Goal: Contribute content: Contribute content

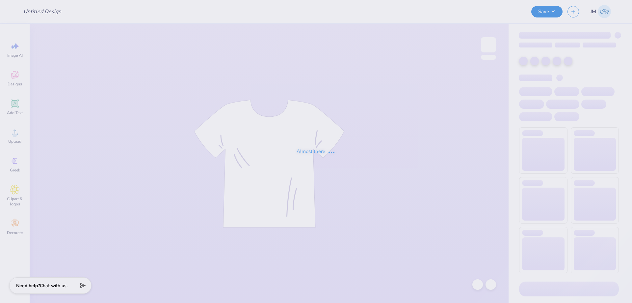
type input "AXiD tank top"
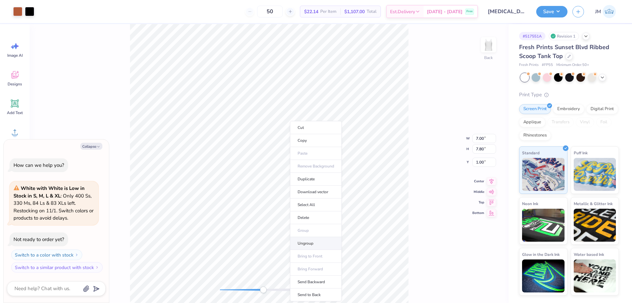
click at [306, 238] on li "Ungroup" at bounding box center [316, 243] width 52 height 13
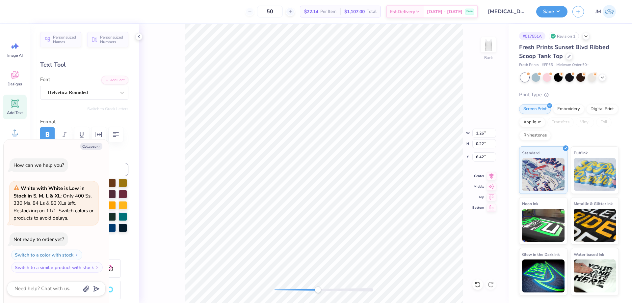
scroll to position [5, 1]
type textarea "x"
type textarea "TX vs O"
type textarea "x"
type textarea "TX vs Ok"
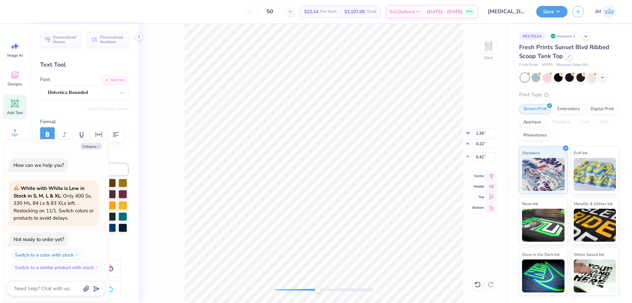
type textarea "x"
type textarea "TX vs O"
type textarea "x"
type textarea "TX vs OK"
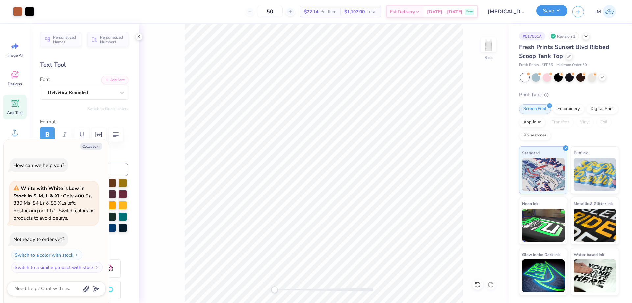
click at [562, 11] on button "Save" at bounding box center [551, 11] width 31 height 12
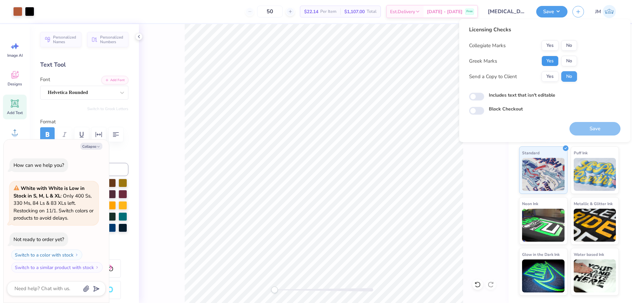
click at [555, 60] on button "Yes" at bounding box center [550, 61] width 17 height 11
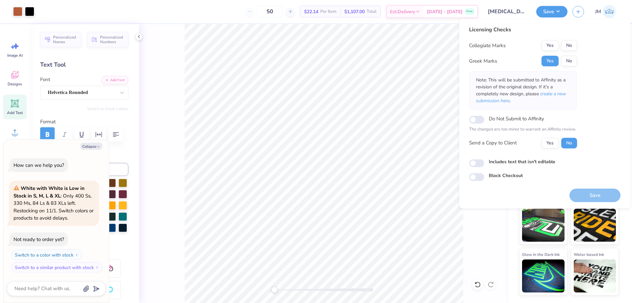
click at [556, 51] on div "Collegiate Marks Yes No Greek Marks Yes No Note: This will be submitted to Affi…" at bounding box center [523, 94] width 108 height 108
click at [556, 50] on button "Yes" at bounding box center [550, 45] width 17 height 11
click at [563, 95] on span "create a new submission here" at bounding box center [521, 97] width 90 height 13
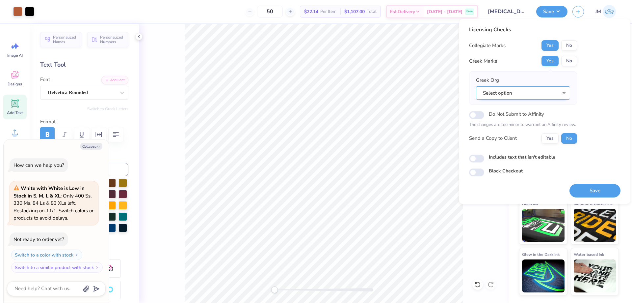
click at [562, 96] on button "Select option" at bounding box center [523, 92] width 94 height 13
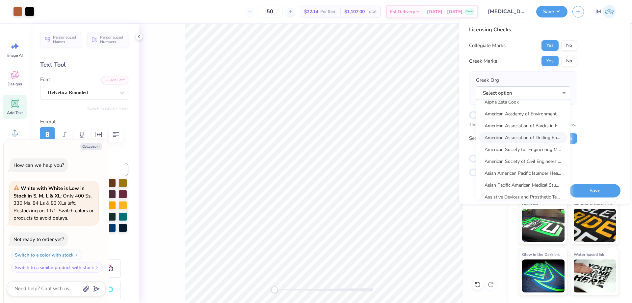
scroll to position [615, 0]
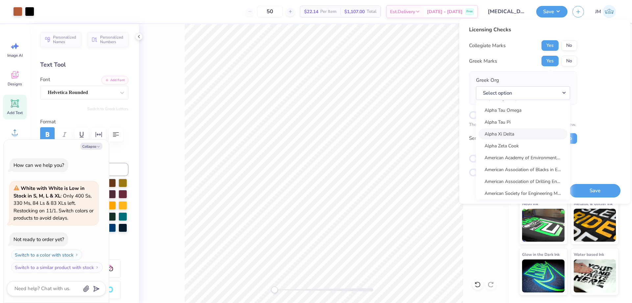
click at [520, 131] on link "Alpha Xi Delta" at bounding box center [523, 133] width 89 height 11
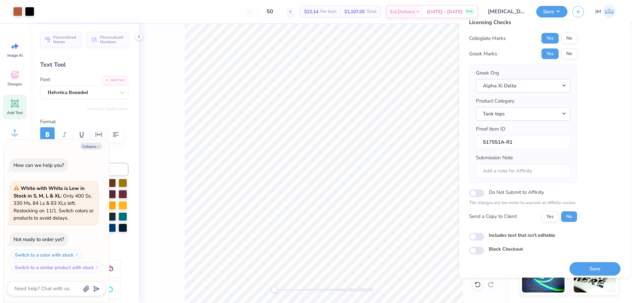
scroll to position [13, 0]
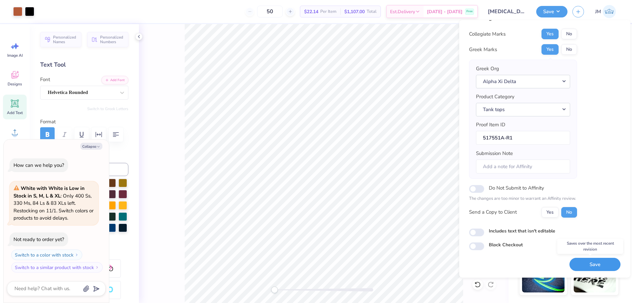
click at [583, 261] on button "Save" at bounding box center [595, 263] width 51 height 13
click at [561, 10] on button "Save" at bounding box center [551, 11] width 31 height 12
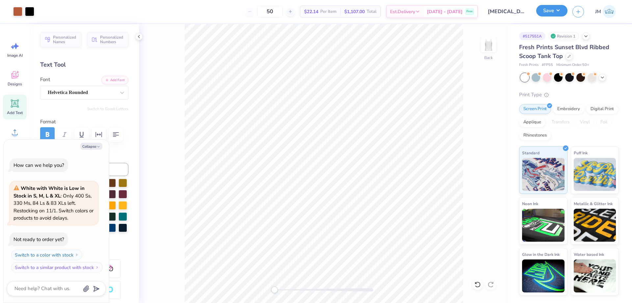
click at [561, 13] on button "Save" at bounding box center [551, 11] width 31 height 12
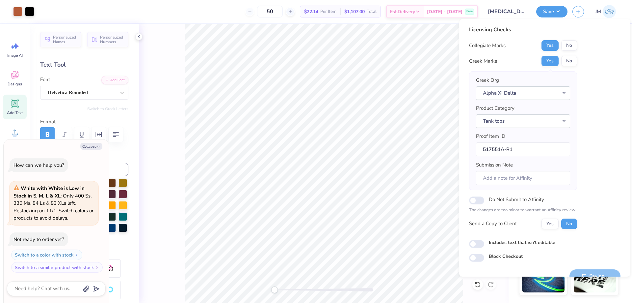
type textarea "x"
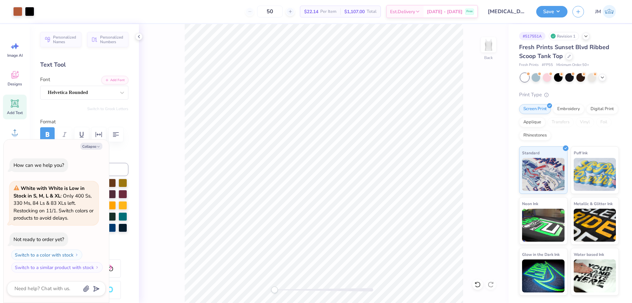
type textarea "x"
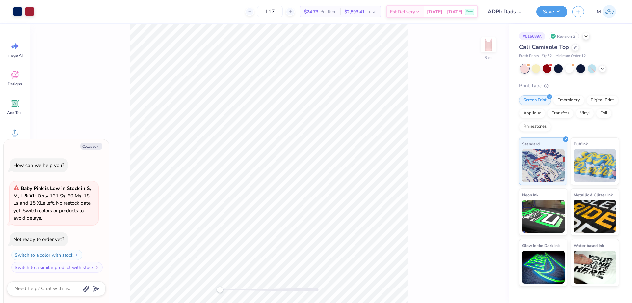
type textarea "x"
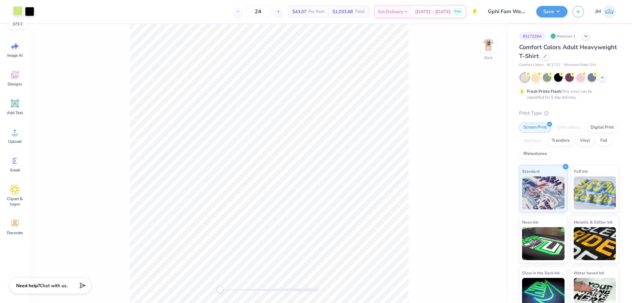
click at [18, 11] on div at bounding box center [17, 10] width 9 height 9
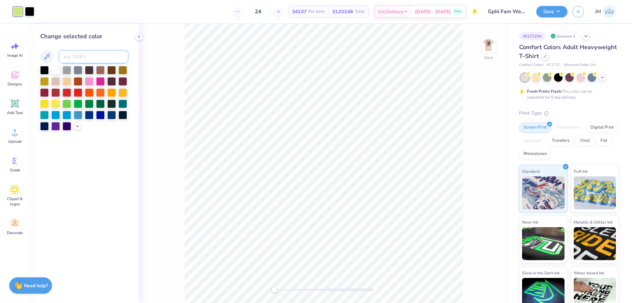
click at [76, 56] on input at bounding box center [94, 56] width 70 height 13
type input "372"
click at [564, 12] on button "Save" at bounding box center [551, 11] width 31 height 12
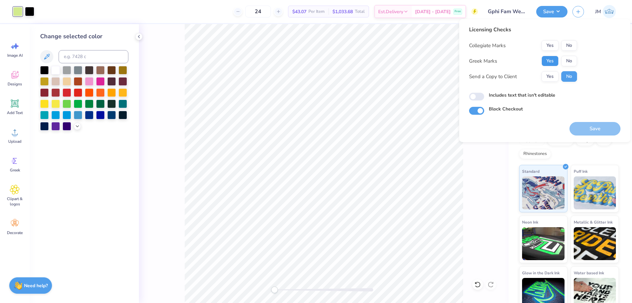
click at [558, 58] on button "Yes" at bounding box center [550, 61] width 17 height 11
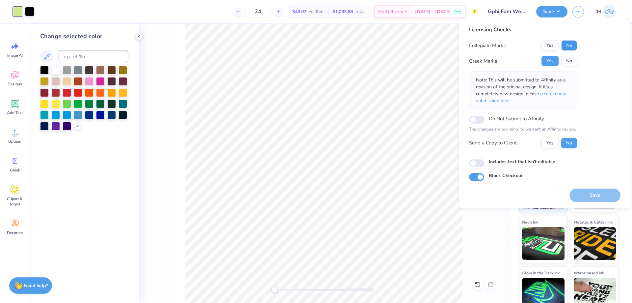
click at [568, 44] on button "No" at bounding box center [569, 45] width 16 height 11
click at [599, 197] on button "Save" at bounding box center [595, 194] width 51 height 13
